Goal: Task Accomplishment & Management: Use online tool/utility

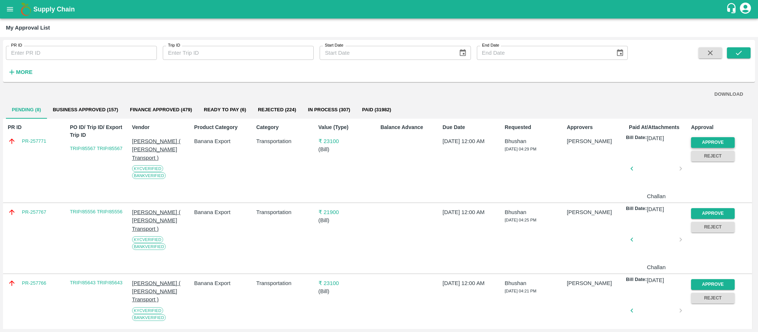
click at [701, 141] on button "Approve" at bounding box center [713, 142] width 44 height 11
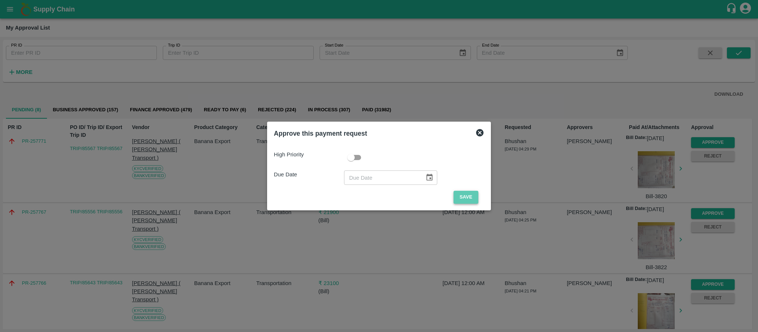
click at [466, 195] on button "Save" at bounding box center [465, 197] width 24 height 13
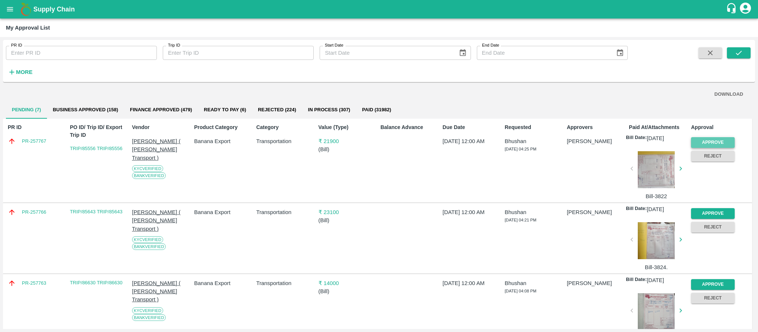
click at [698, 144] on button "Approve" at bounding box center [713, 142] width 44 height 11
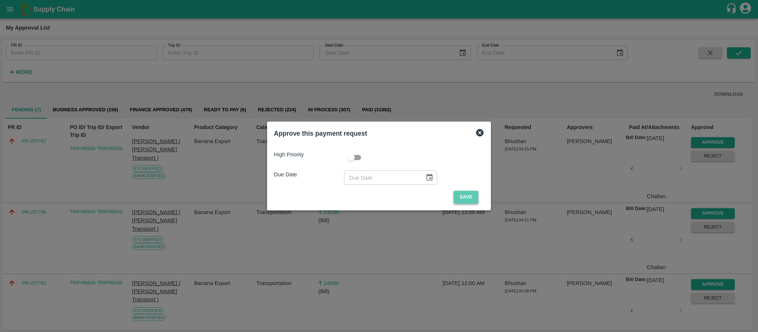
click at [471, 199] on button "Save" at bounding box center [465, 197] width 24 height 13
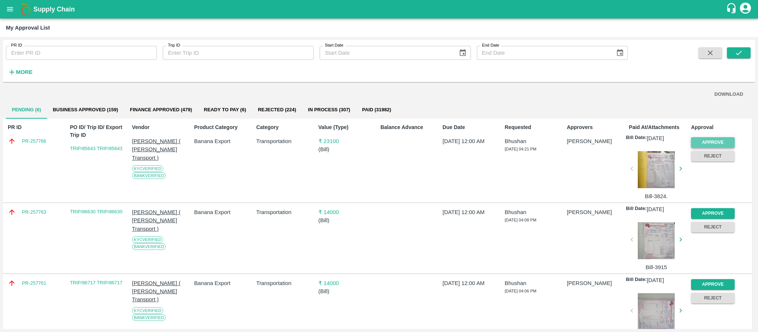
click at [723, 141] on button "Approve" at bounding box center [713, 142] width 44 height 11
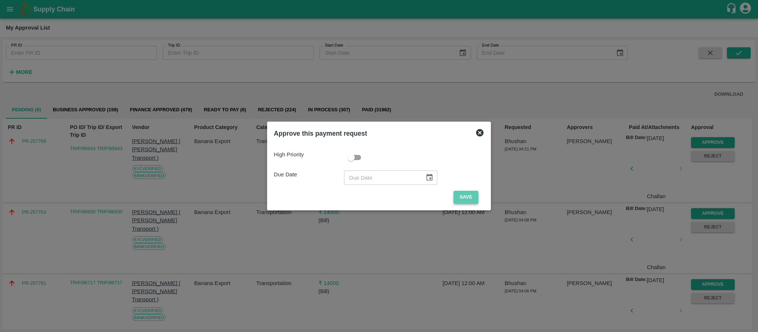
click at [465, 198] on button "Save" at bounding box center [465, 197] width 24 height 13
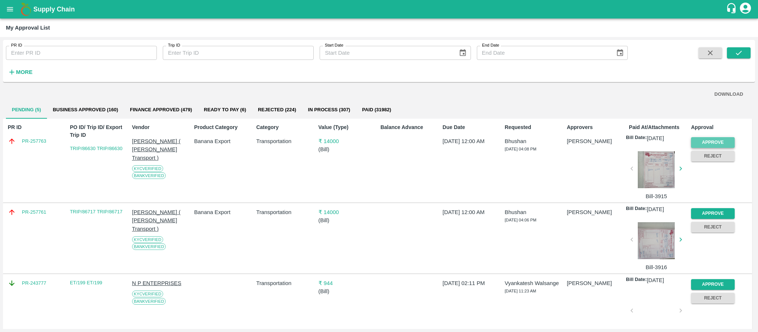
click at [712, 142] on button "Approve" at bounding box center [713, 142] width 44 height 11
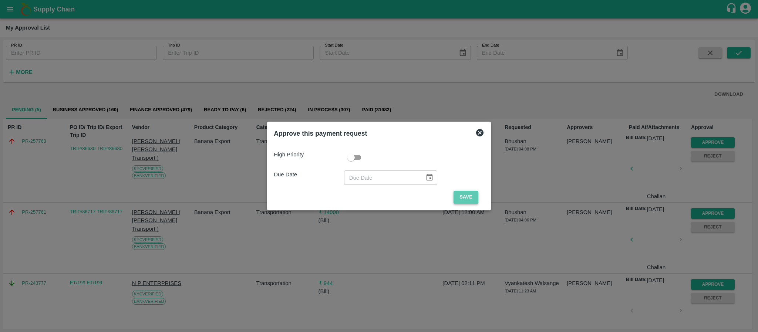
click at [472, 198] on button "Save" at bounding box center [465, 197] width 24 height 13
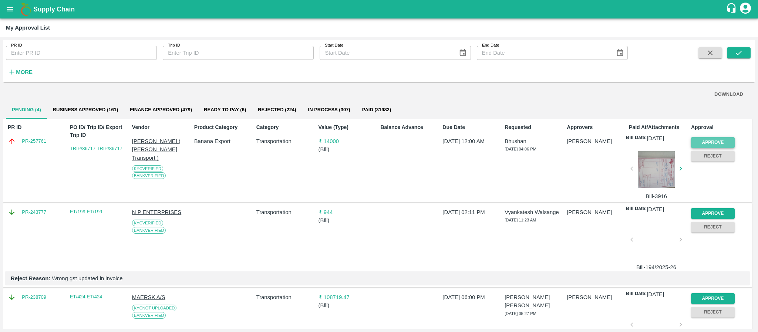
click at [712, 143] on button "Approve" at bounding box center [713, 142] width 44 height 11
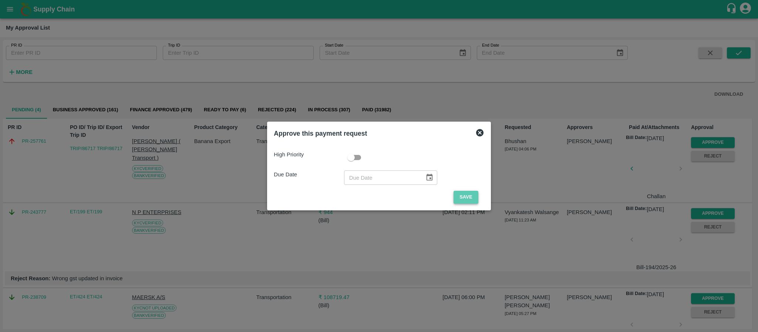
click at [459, 196] on button "Save" at bounding box center [465, 197] width 24 height 13
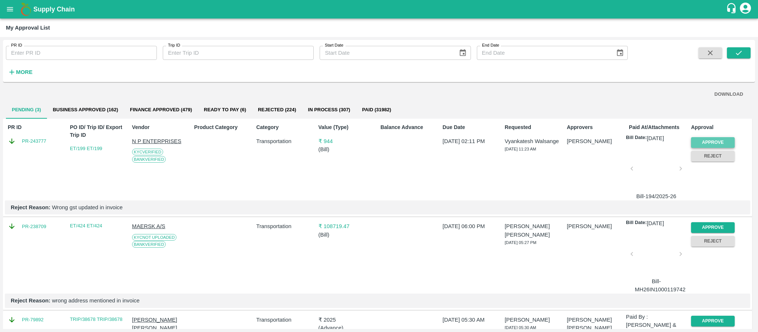
click at [702, 139] on button "Approve" at bounding box center [713, 142] width 44 height 11
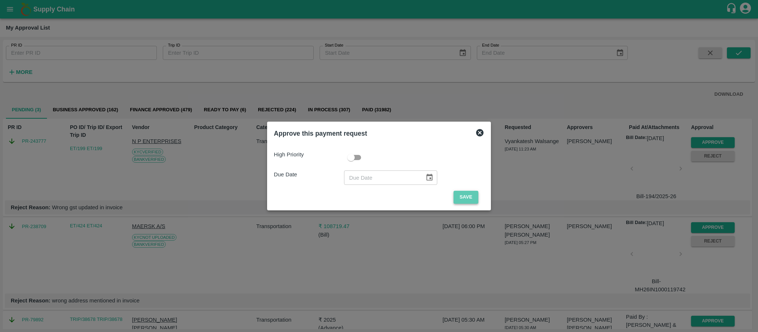
click at [462, 196] on button "Save" at bounding box center [465, 197] width 24 height 13
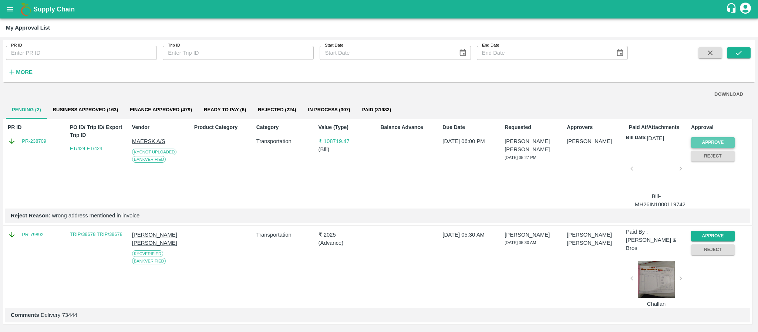
click at [709, 140] on button "Approve" at bounding box center [713, 142] width 44 height 11
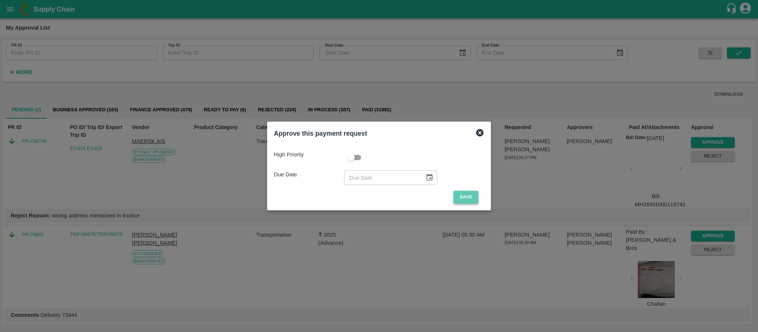
click at [462, 196] on button "Save" at bounding box center [465, 197] width 24 height 13
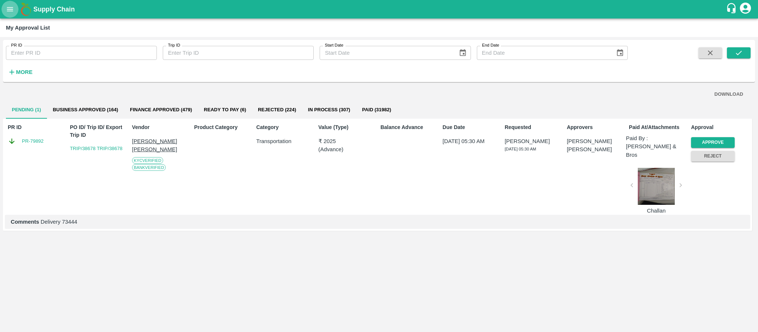
click at [7, 11] on icon "open drawer" at bounding box center [10, 9] width 8 height 8
